Goal: Go to known website: Go to known website

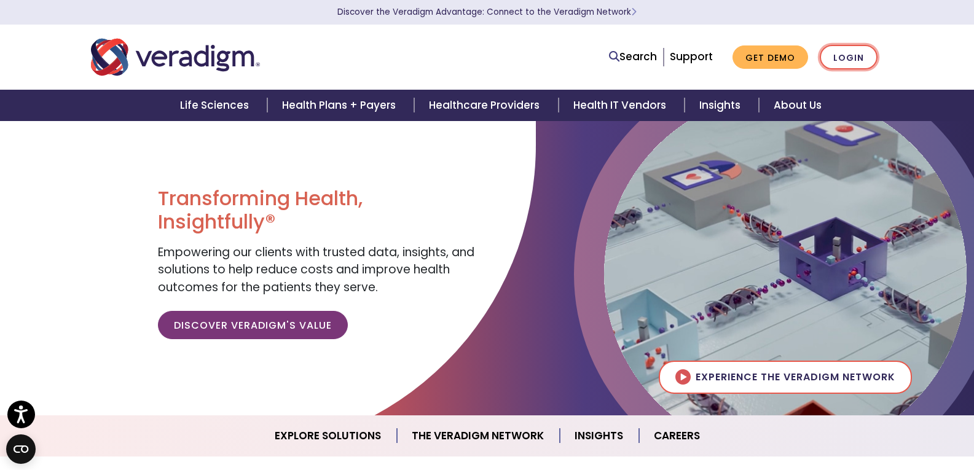
click at [847, 45] on link "Login" at bounding box center [849, 57] width 58 height 25
click at [837, 60] on link "Login" at bounding box center [849, 57] width 58 height 25
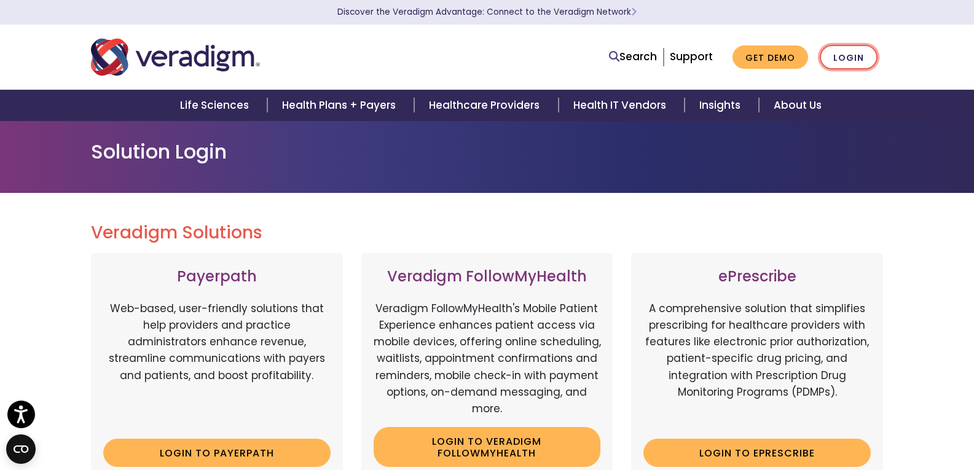
click at [866, 59] on link "Login" at bounding box center [849, 57] width 58 height 25
click at [864, 62] on link "Login" at bounding box center [849, 57] width 58 height 25
click at [843, 56] on link "Login" at bounding box center [849, 57] width 58 height 25
